Goal: Transaction & Acquisition: Purchase product/service

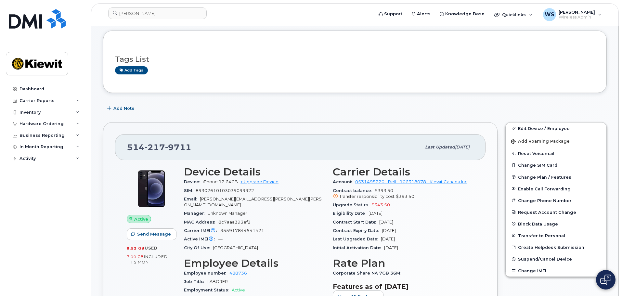
scroll to position [130, 0]
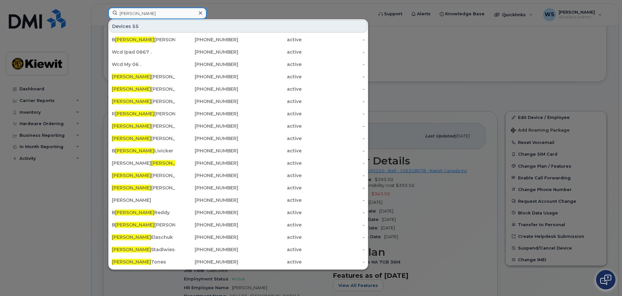
click at [145, 15] on input "ryan" at bounding box center [157, 13] width 98 height 12
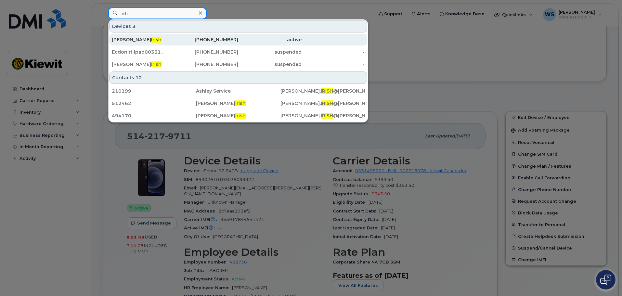
type input "irish"
click at [150, 38] on div "Mathew Irish" at bounding box center [143, 39] width 63 height 7
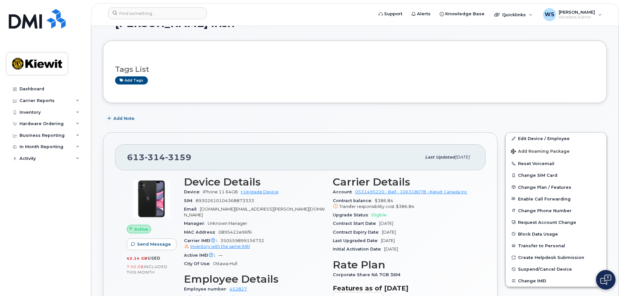
scroll to position [65, 0]
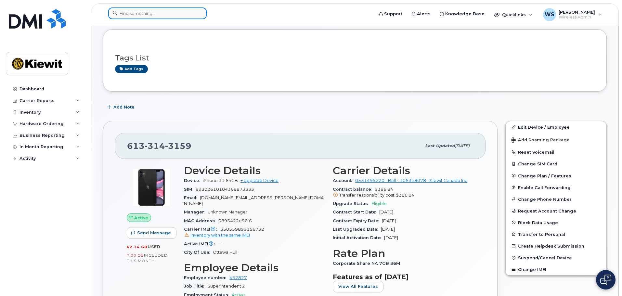
click at [126, 12] on input at bounding box center [157, 13] width 98 height 12
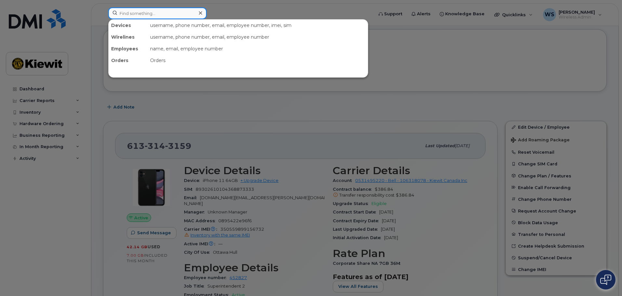
paste input "William.Mccutcheon"
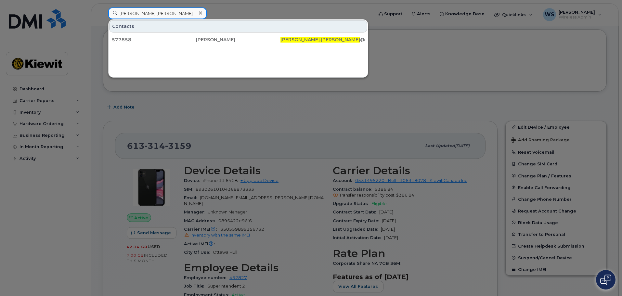
drag, startPoint x: 175, startPoint y: 15, endPoint x: 88, endPoint y: 3, distance: 87.9
click at [103, 7] on div "William.Mccutcheon Contacts 577858 William Mccutcheon WILLIAM.MCCUTCHEON @KIEWI…" at bounding box center [238, 14] width 271 height 14
type input "William.Mccutcheon"
click at [431, 54] on div at bounding box center [311, 148] width 622 height 296
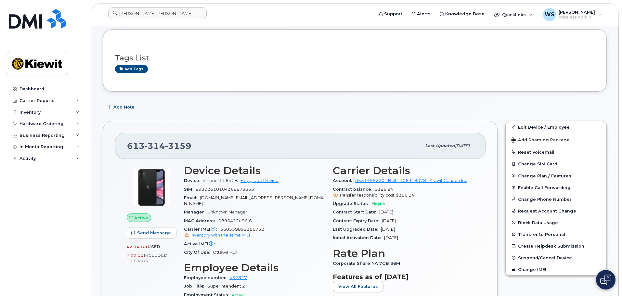
click at [265, 177] on div "Device iPhone 11 64GB + Upgrade Device" at bounding box center [254, 180] width 141 height 8
click at [263, 180] on link "+ Upgrade Device" at bounding box center [260, 180] width 38 height 5
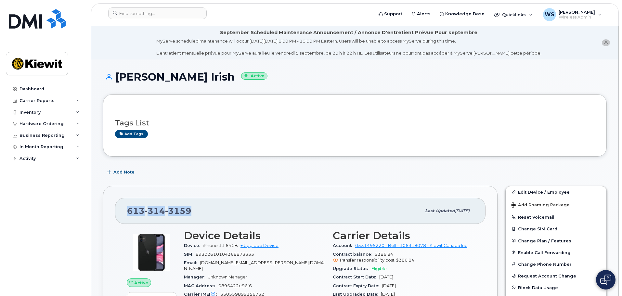
drag, startPoint x: 215, startPoint y: 210, endPoint x: 116, endPoint y: 203, distance: 99.4
click at [116, 203] on div "613 314 3159 Last updated Aug 07, 2025" at bounding box center [300, 211] width 371 height 26
copy span "613 314 3159"
click at [258, 246] on link "+ Upgrade Device" at bounding box center [260, 245] width 38 height 5
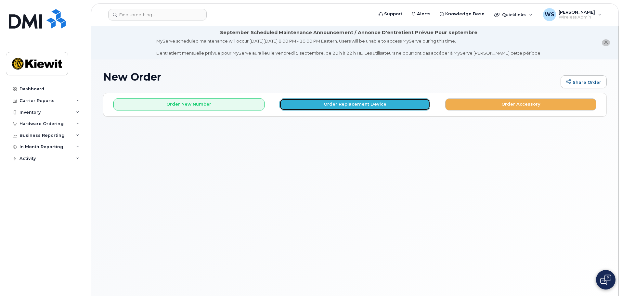
click at [373, 103] on button "Order Replacement Device" at bounding box center [355, 104] width 151 height 12
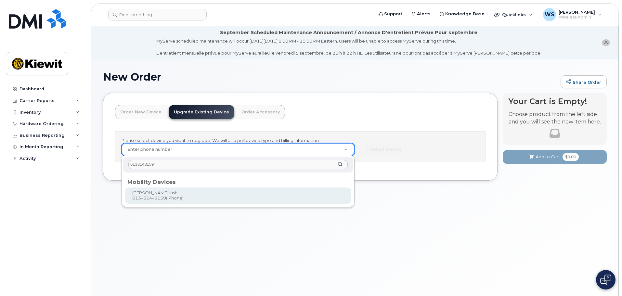
type input "6133143159"
type input "406645"
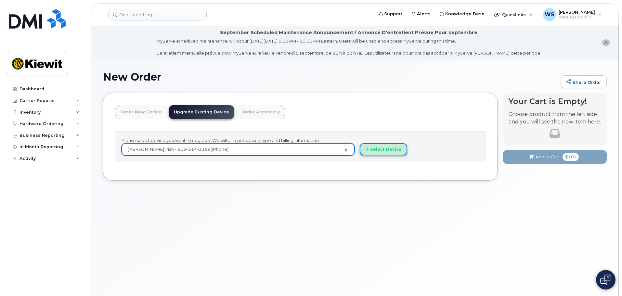
click at [378, 149] on button "Select Device" at bounding box center [383, 149] width 47 height 12
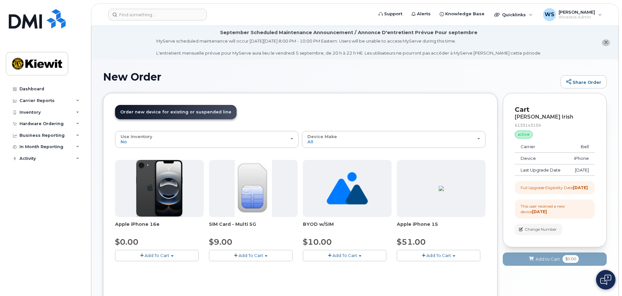
click at [150, 257] on span "Add To Cart" at bounding box center [157, 255] width 25 height 5
click at [153, 267] on link "$0.00 - 3 year upgrade (128GB)" at bounding box center [157, 268] width 81 height 8
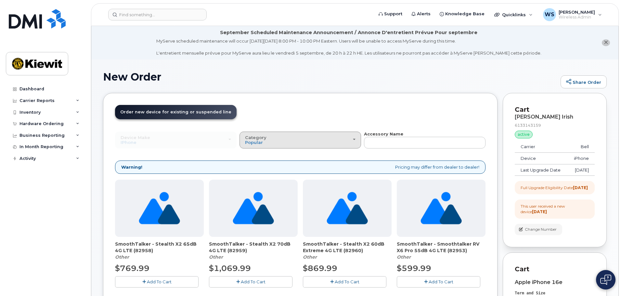
click at [313, 138] on div "Category Popular" at bounding box center [300, 140] width 111 height 10
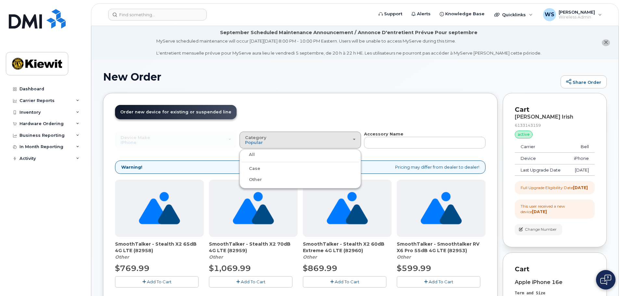
click at [255, 168] on label "Case" at bounding box center [250, 169] width 19 height 8
click at [0, 0] on input "Case" at bounding box center [0, 0] width 0 height 0
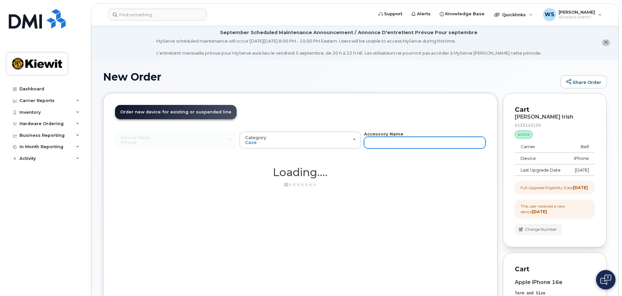
click at [387, 142] on input "text" at bounding box center [425, 143] width 122 height 12
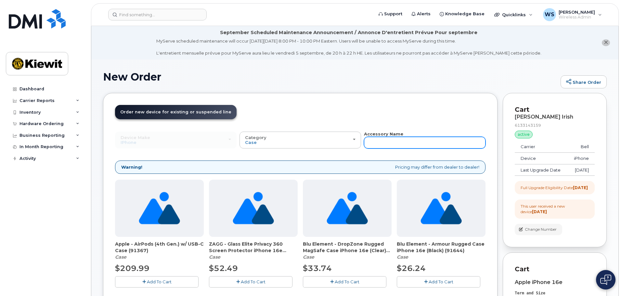
click at [384, 144] on input "text" at bounding box center [425, 143] width 122 height 12
type input "otterbox"
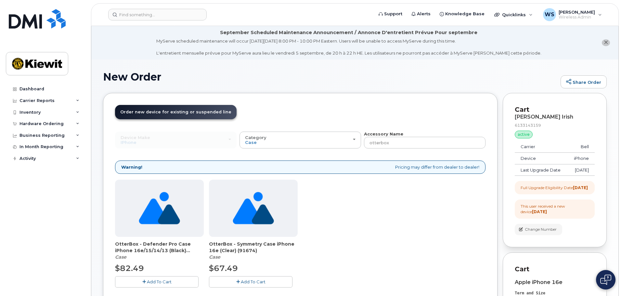
click at [164, 283] on span "Add To Cart" at bounding box center [159, 281] width 25 height 5
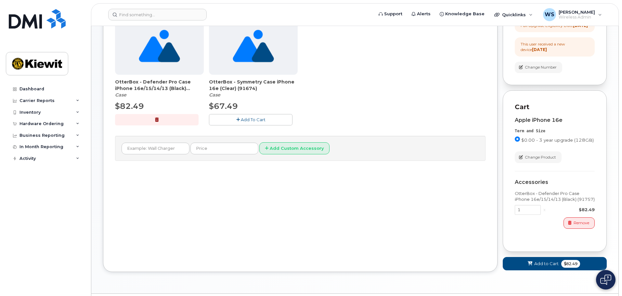
scroll to position [163, 0]
click at [540, 267] on span "Add to Cart" at bounding box center [546, 263] width 24 height 6
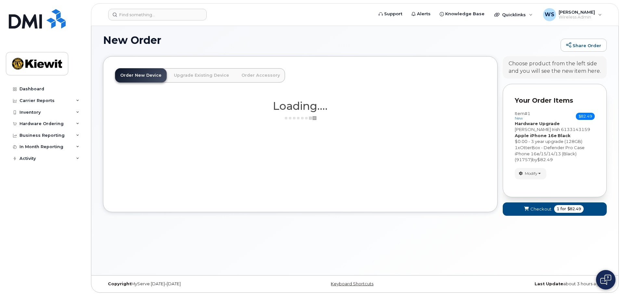
scroll to position [51, 0]
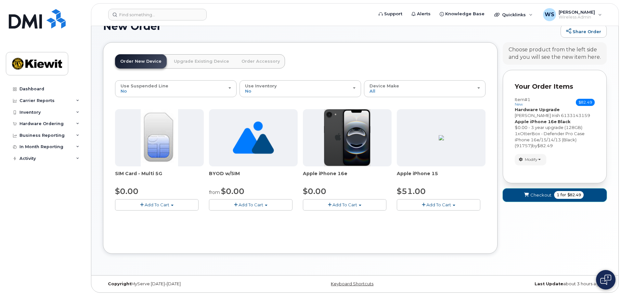
click at [533, 199] on button "Checkout 1 for $82.49" at bounding box center [555, 195] width 104 height 13
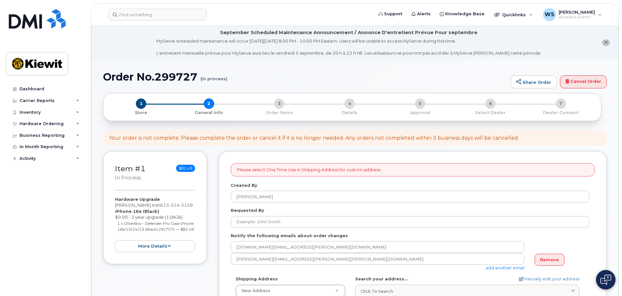
select select
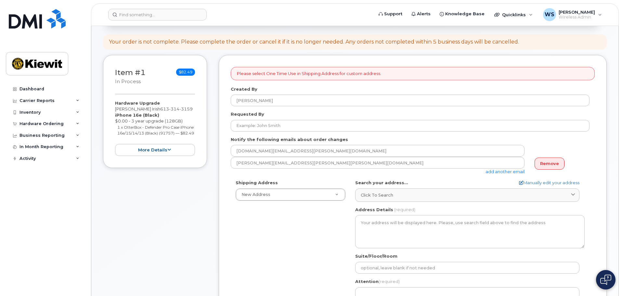
scroll to position [98, 0]
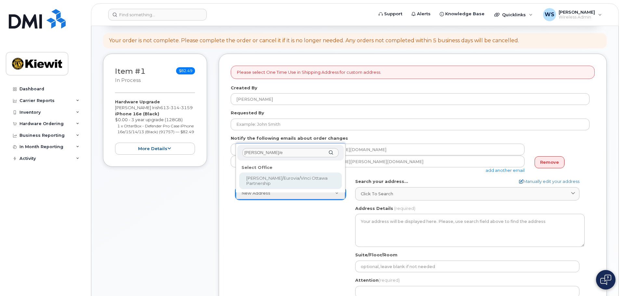
type input "[PERSON_NAME]/e"
select select
type textarea "[STREET_ADDRESS][PERSON_NAME]"
type input "[PERSON_NAME]"
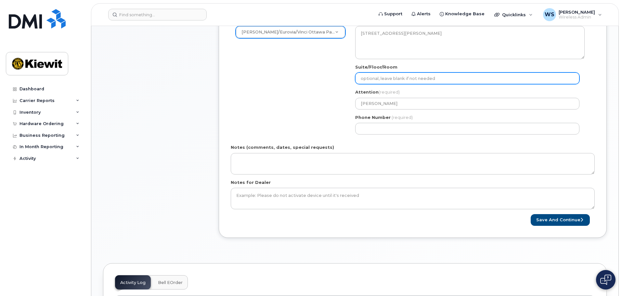
scroll to position [293, 0]
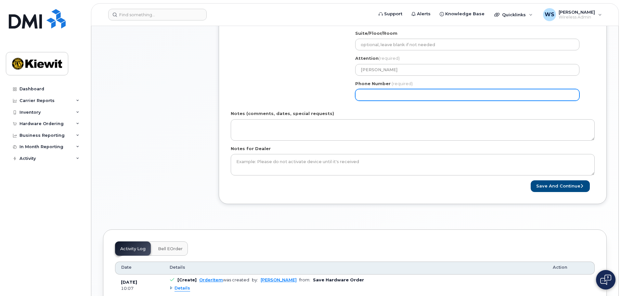
click at [416, 99] on input "Phone Number" at bounding box center [467, 95] width 224 height 12
select select
type input "613298981"
select select
type input "6132989818"
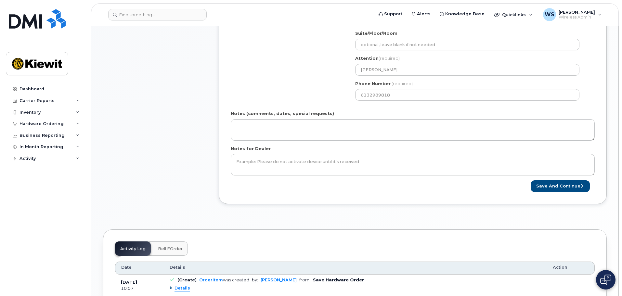
click at [315, 92] on div "Shipping Address [PERSON_NAME]/Eurovia/Vinci Ottawa Partnership New Address Bea…" at bounding box center [410, 44] width 359 height 122
click at [560, 188] on button "Save and Continue" at bounding box center [560, 186] width 59 height 12
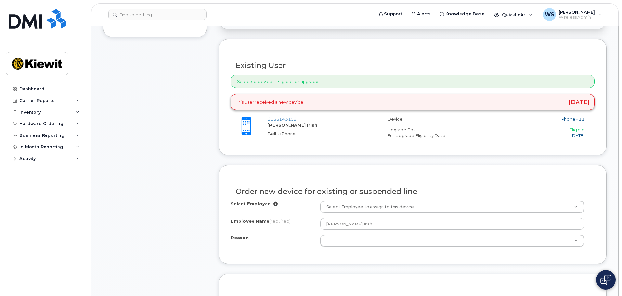
scroll to position [228, 0]
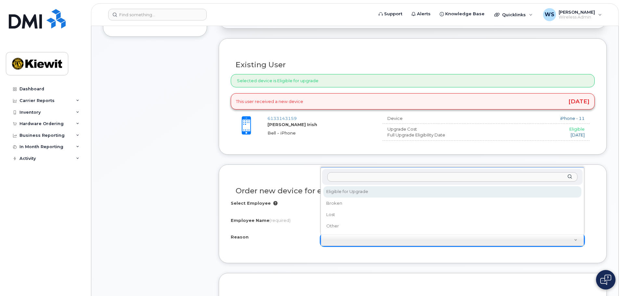
select select "eligible_for_upgrade"
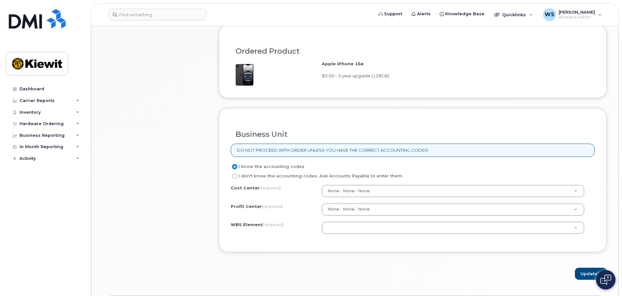
scroll to position [520, 0]
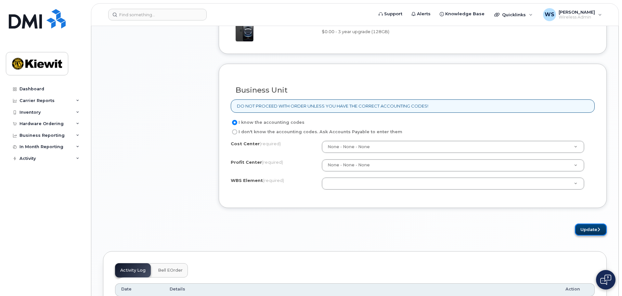
click at [590, 230] on button "Update" at bounding box center [591, 230] width 32 height 12
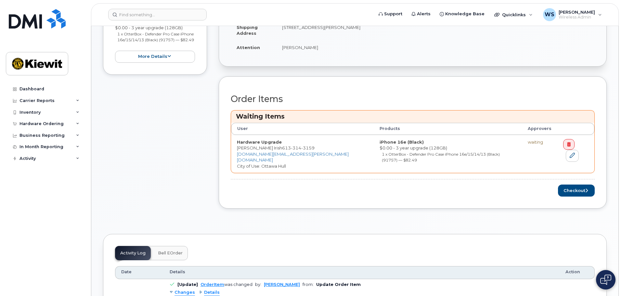
scroll to position [228, 0]
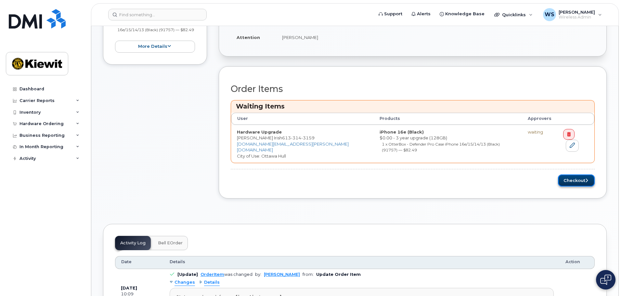
click at [578, 176] on button "Checkout" at bounding box center [576, 181] width 37 height 12
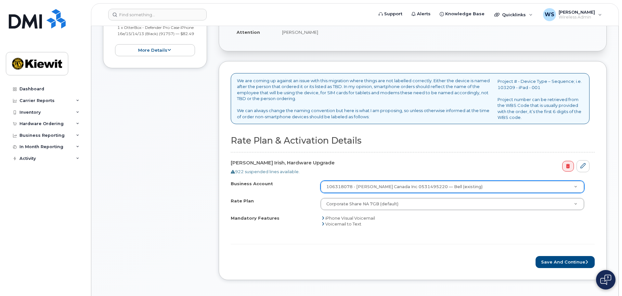
scroll to position [195, 0]
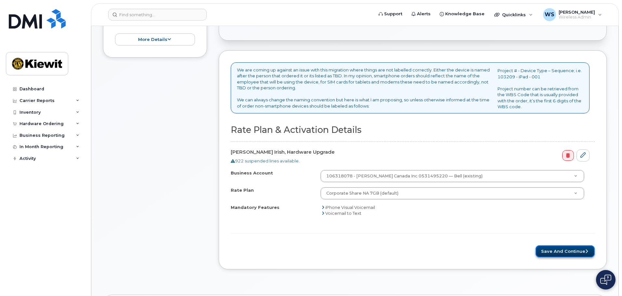
click at [553, 254] on button "Save and Continue" at bounding box center [565, 251] width 59 height 12
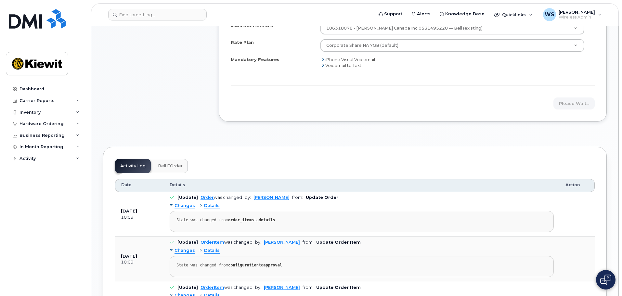
scroll to position [358, 0]
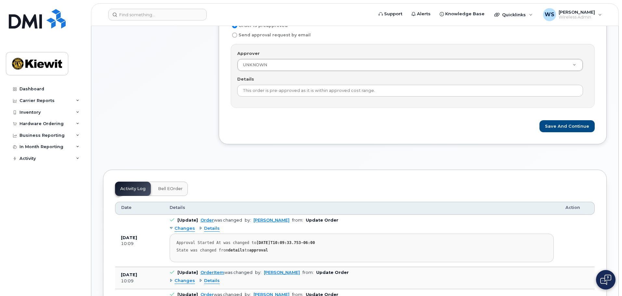
scroll to position [260, 0]
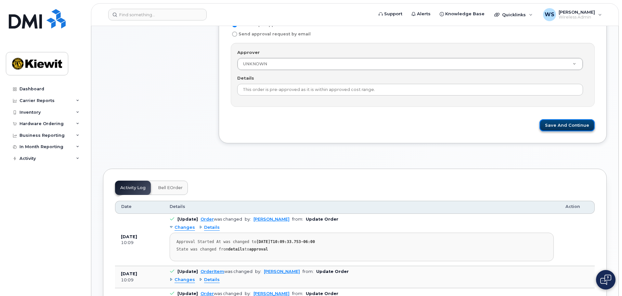
click at [559, 130] on button "Save and Continue" at bounding box center [567, 125] width 55 height 12
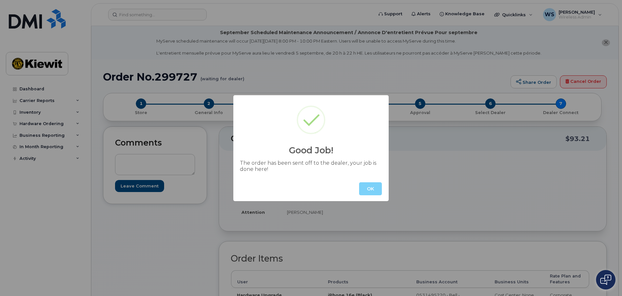
click at [364, 193] on button "OK" at bounding box center [370, 188] width 23 height 13
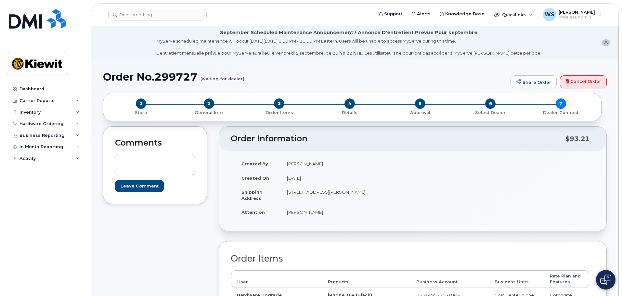
click at [176, 80] on h1 "Order No.299727 (waiting for dealer)" at bounding box center [305, 76] width 404 height 11
copy h1 "299727"
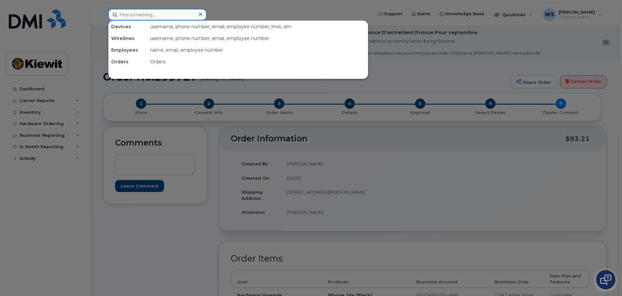
click at [120, 19] on input at bounding box center [157, 15] width 98 height 12
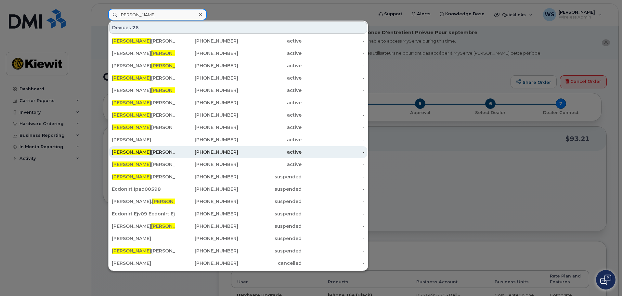
type input "thomas"
click at [215, 152] on div "780-838-7743" at bounding box center [206, 152] width 63 height 7
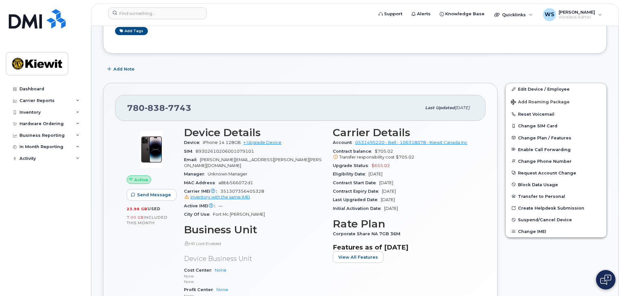
scroll to position [98, 0]
